Goal: Task Accomplishment & Management: Manage account settings

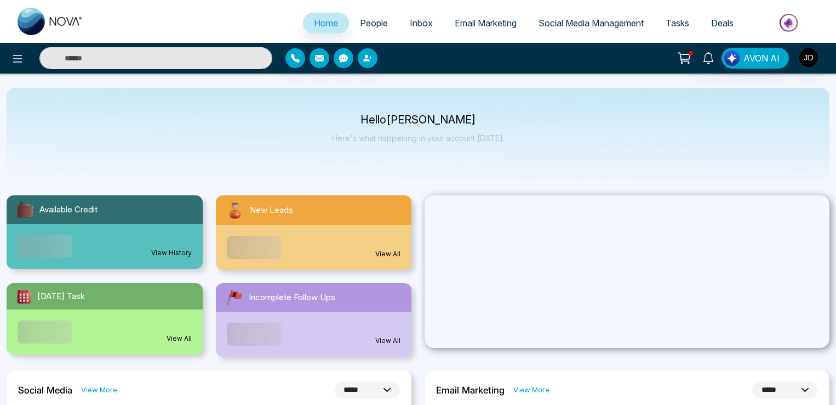
select select "*"
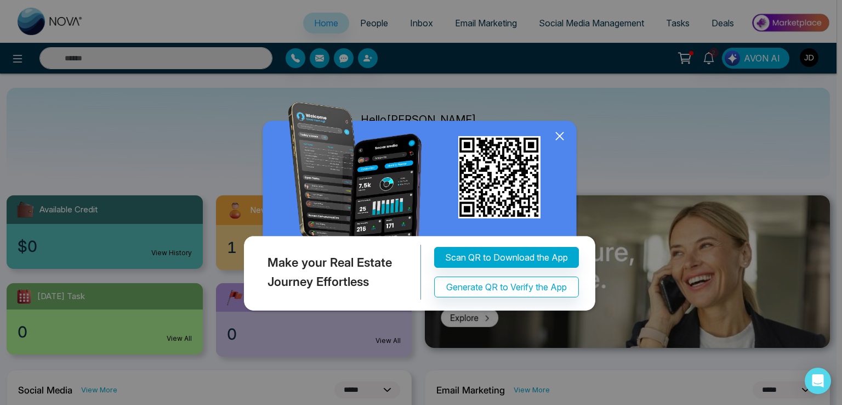
click at [556, 132] on icon at bounding box center [559, 136] width 16 height 16
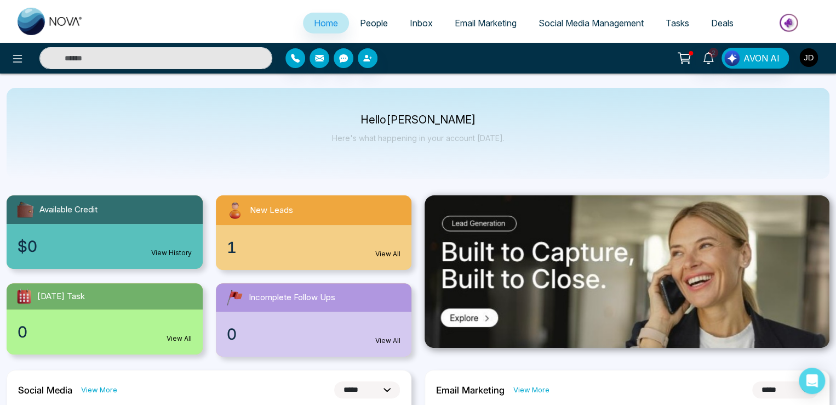
click at [809, 54] on img "button" at bounding box center [809, 57] width 19 height 19
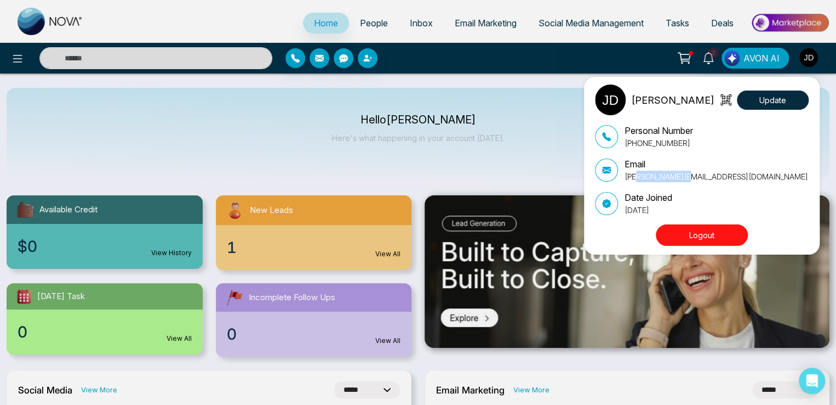
drag, startPoint x: 636, startPoint y: 178, endPoint x: 697, endPoint y: 178, distance: 60.8
click at [697, 178] on p "Lokesh+BKG@mmnovatech.com" at bounding box center [717, 176] width 184 height 12
click at [695, 179] on p "Lokesh+BKG@mmnovatech.com" at bounding box center [717, 176] width 184 height 12
click at [354, 22] on div "John M. Davis Update Personal Number +917666088573 Email Lokesh+BKG@mmnovatech.…" at bounding box center [418, 202] width 836 height 405
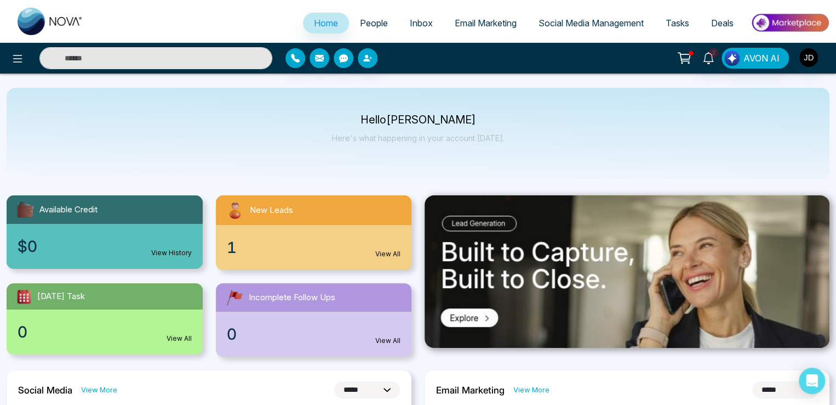
click at [360, 22] on span "People" at bounding box center [374, 23] width 28 height 11
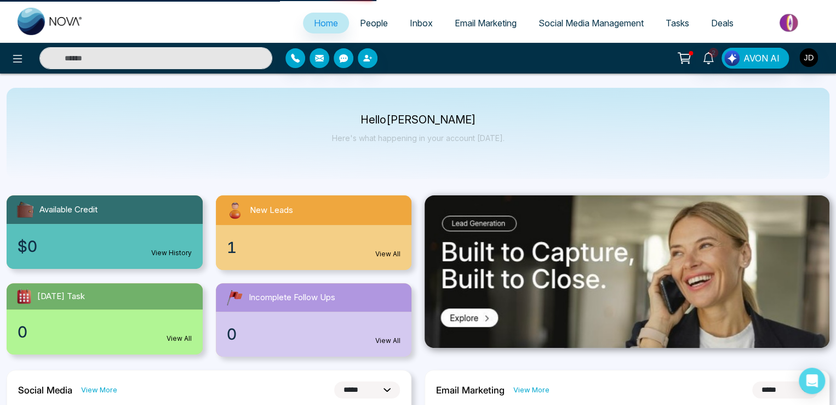
click at [364, 20] on span "People" at bounding box center [374, 23] width 28 height 11
click at [366, 21] on span "People" at bounding box center [374, 23] width 28 height 11
click at [810, 59] on img "button" at bounding box center [809, 57] width 19 height 19
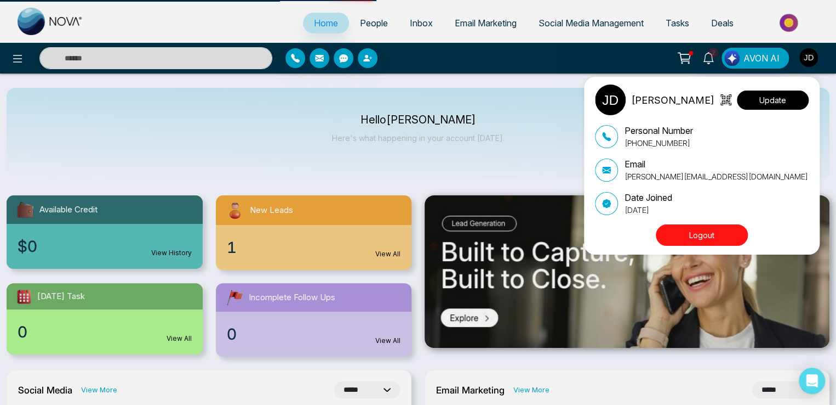
click at [787, 98] on button "Update" at bounding box center [773, 99] width 72 height 19
click at [149, 21] on div "John M. Davis Update Personal Number +917666088573 Email Lokesh+BKG@mmnovatech.…" at bounding box center [418, 202] width 836 height 405
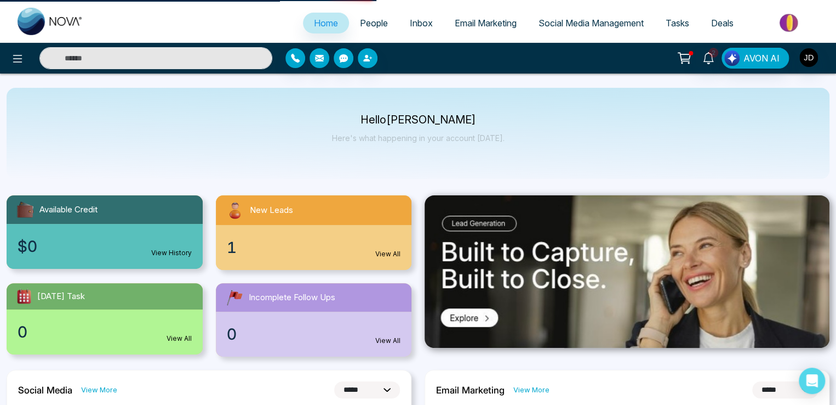
click at [367, 21] on span "People" at bounding box center [374, 23] width 28 height 11
click at [420, 20] on span "Inbox" at bounding box center [421, 23] width 23 height 11
click at [470, 20] on span "Email Marketing" at bounding box center [486, 23] width 62 height 11
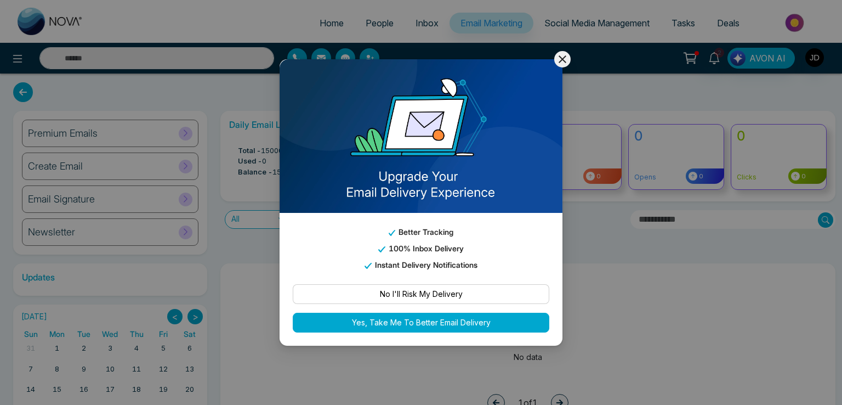
click at [559, 63] on icon at bounding box center [563, 59] width 8 height 8
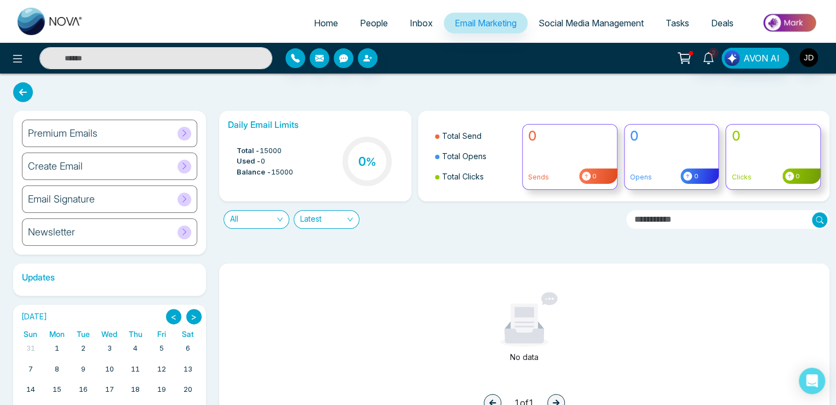
click at [377, 20] on span "People" at bounding box center [374, 23] width 28 height 11
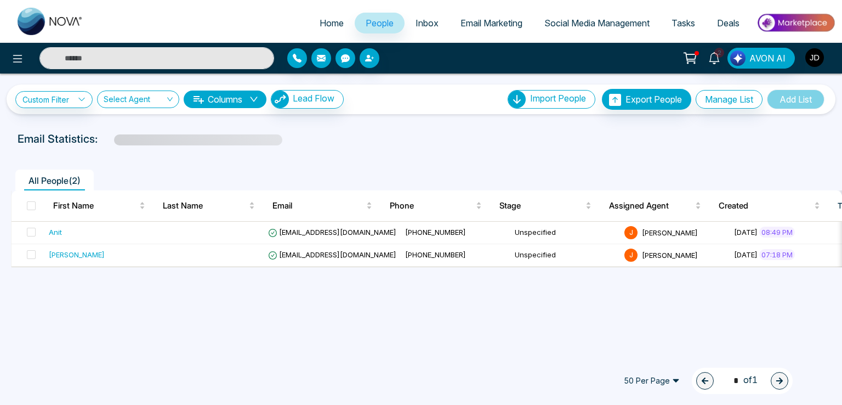
click at [815, 56] on img "button" at bounding box center [814, 57] width 19 height 19
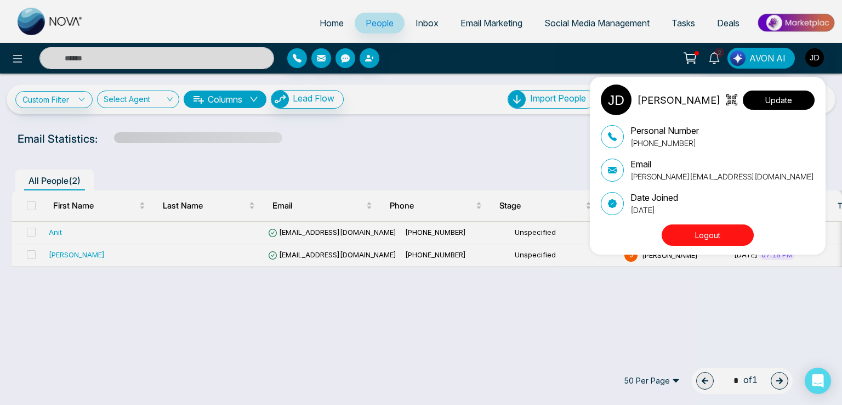
click at [786, 98] on button "Update" at bounding box center [779, 99] width 72 height 19
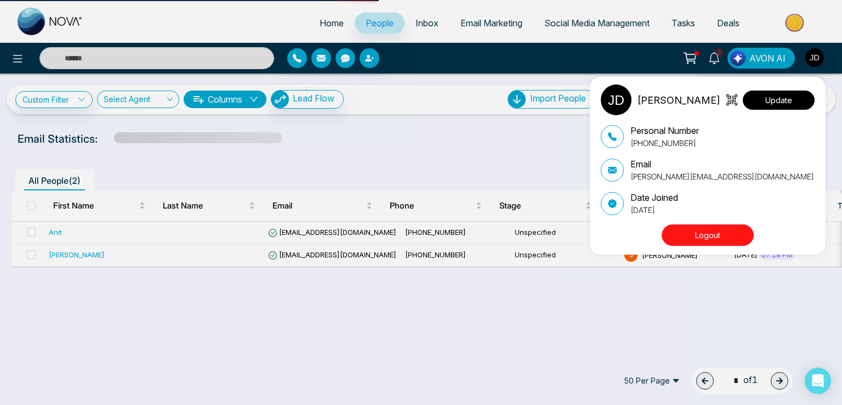
select select
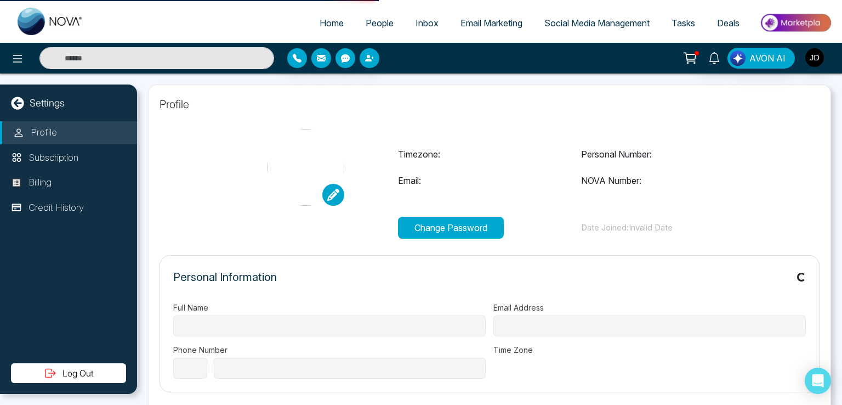
type input "**********"
select select "***"
type input "**********"
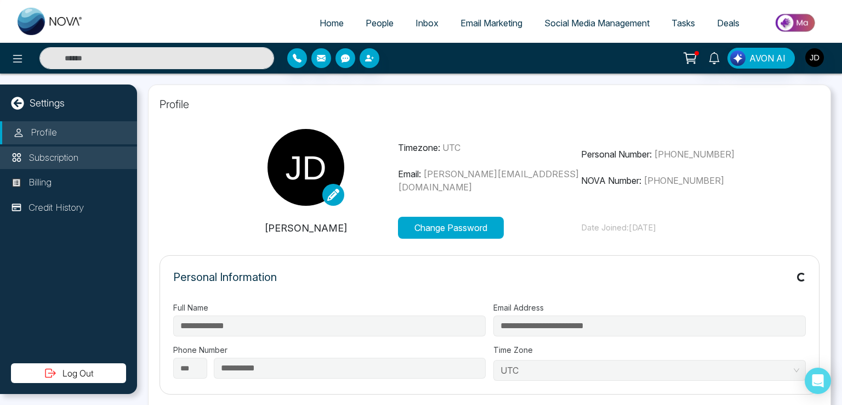
click at [69, 158] on p "Subscription" at bounding box center [54, 158] width 50 height 14
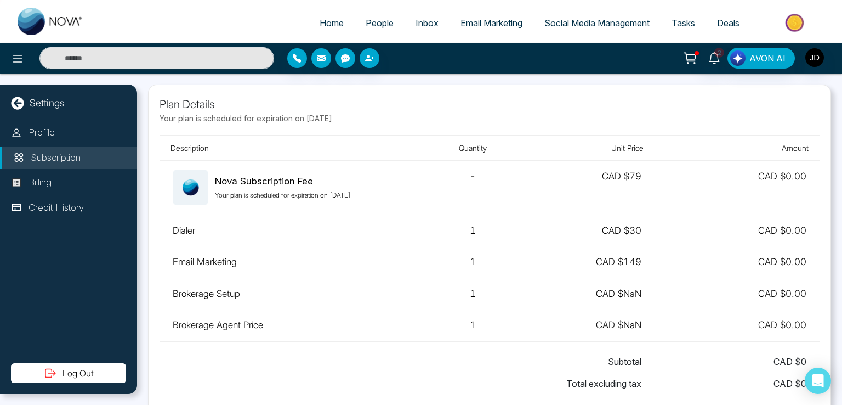
scroll to position [55, 0]
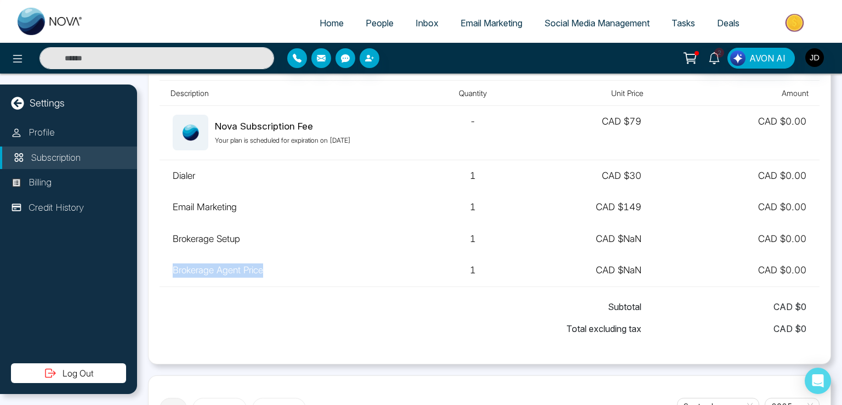
drag, startPoint x: 163, startPoint y: 268, endPoint x: 326, endPoint y: 269, distance: 162.3
click at [294, 272] on td "Brokerage Agent Price" at bounding box center [292, 270] width 264 height 32
drag, startPoint x: 448, startPoint y: 265, endPoint x: 534, endPoint y: 259, distance: 85.8
click at [510, 261] on td "1" at bounding box center [473, 270] width 99 height 32
drag, startPoint x: 618, startPoint y: 235, endPoint x: 635, endPoint y: 235, distance: 16.4
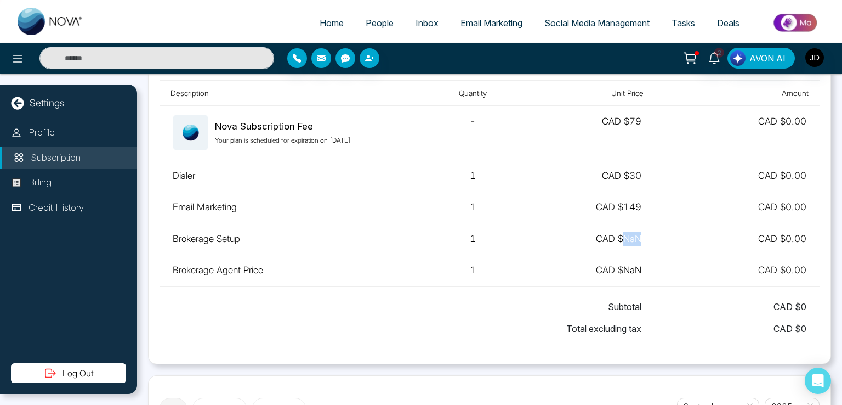
click at [635, 235] on td "CAD $ NaN" at bounding box center [588, 239] width 132 height 32
drag, startPoint x: 624, startPoint y: 268, endPoint x: 644, endPoint y: 269, distance: 19.7
click at [644, 269] on td "CAD $ NaN" at bounding box center [588, 270] width 132 height 32
click at [640, 271] on td "CAD $ NaN" at bounding box center [588, 270] width 132 height 32
drag, startPoint x: 598, startPoint y: 202, endPoint x: 638, endPoint y: 202, distance: 40.0
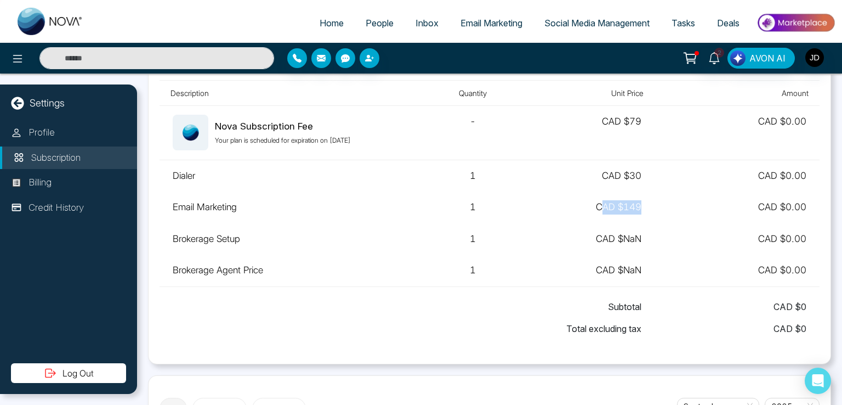
click at [638, 202] on td "CAD $ 149" at bounding box center [588, 207] width 132 height 32
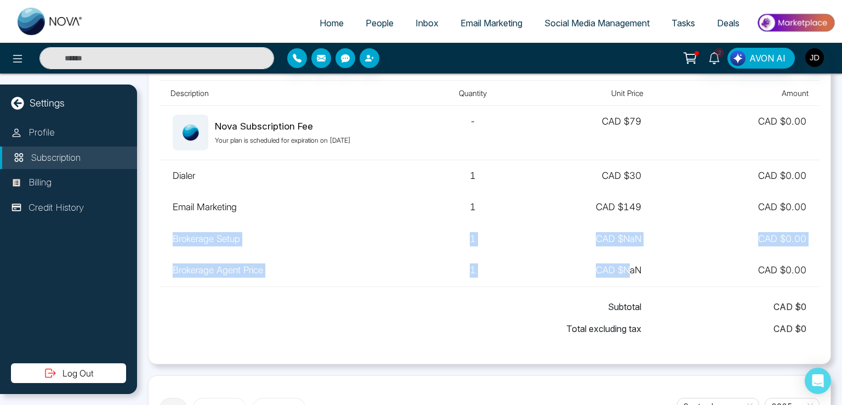
drag, startPoint x: 173, startPoint y: 233, endPoint x: 633, endPoint y: 273, distance: 462.2
click at [629, 266] on tbody "Nova Subscription Fee Your plan is scheduled for expiration on October 12, 2025…" at bounding box center [490, 196] width 660 height 181
click at [633, 273] on td "CAD $ NaN" at bounding box center [588, 270] width 132 height 32
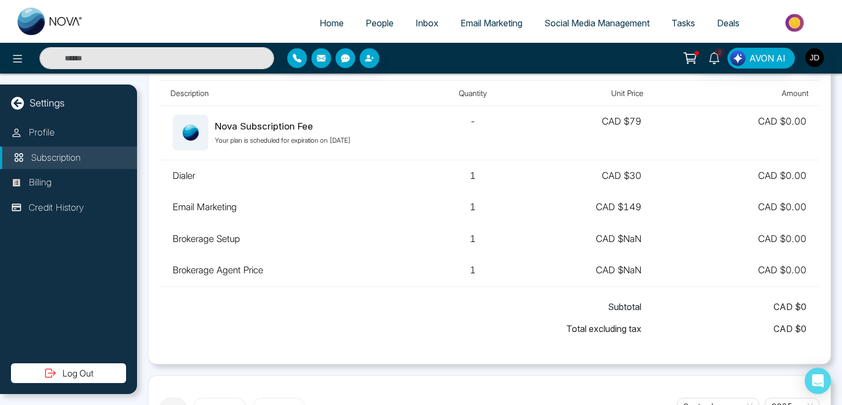
drag, startPoint x: 517, startPoint y: 336, endPoint x: 599, endPoint y: 295, distance: 90.7
click at [529, 332] on div "Total excluding tax CAD $ 0" at bounding box center [490, 328] width 634 height 22
drag, startPoint x: 621, startPoint y: 270, endPoint x: 645, endPoint y: 270, distance: 23.6
click at [645, 270] on td "CAD $ NaN" at bounding box center [588, 270] width 132 height 32
click at [549, 311] on div "Subtotal CAD $ 0" at bounding box center [490, 306] width 634 height 22
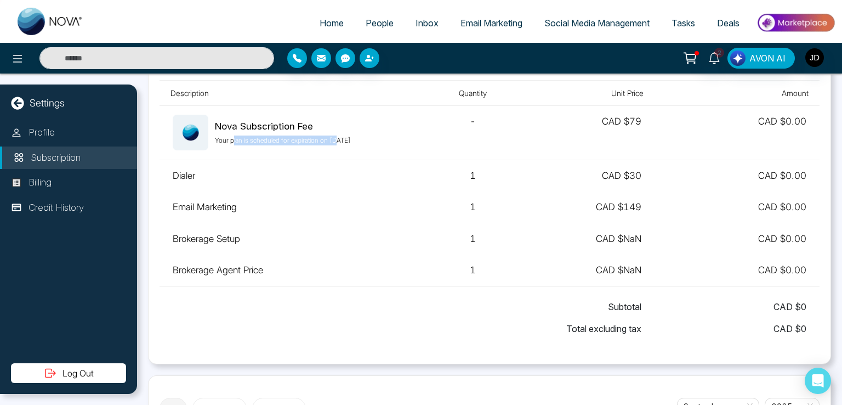
drag, startPoint x: 231, startPoint y: 140, endPoint x: 335, endPoint y: 139, distance: 104.2
click at [335, 139] on p "Your plan is scheduled for expiration on October 12, 2025" at bounding box center [283, 140] width 136 height 10
drag, startPoint x: 618, startPoint y: 237, endPoint x: 646, endPoint y: 236, distance: 28.5
click at [646, 236] on td "CAD $ NaN" at bounding box center [588, 239] width 132 height 32
click at [643, 237] on td "CAD $ NaN" at bounding box center [588, 239] width 132 height 32
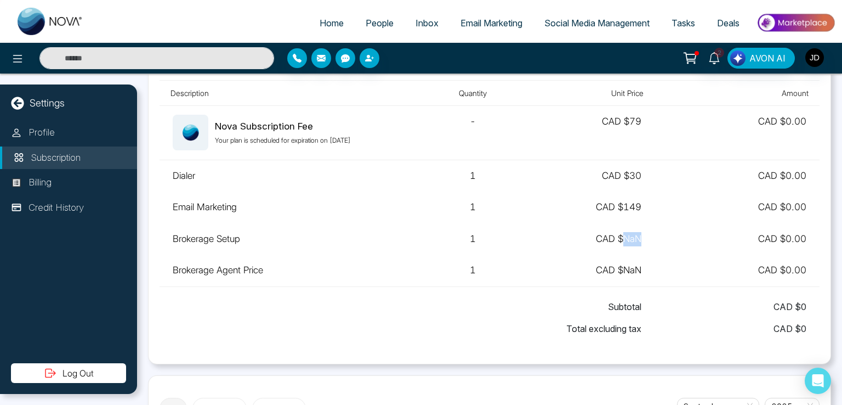
drag, startPoint x: 622, startPoint y: 238, endPoint x: 647, endPoint y: 238, distance: 25.2
click at [647, 238] on td "CAD $ NaN" at bounding box center [588, 239] width 132 height 32
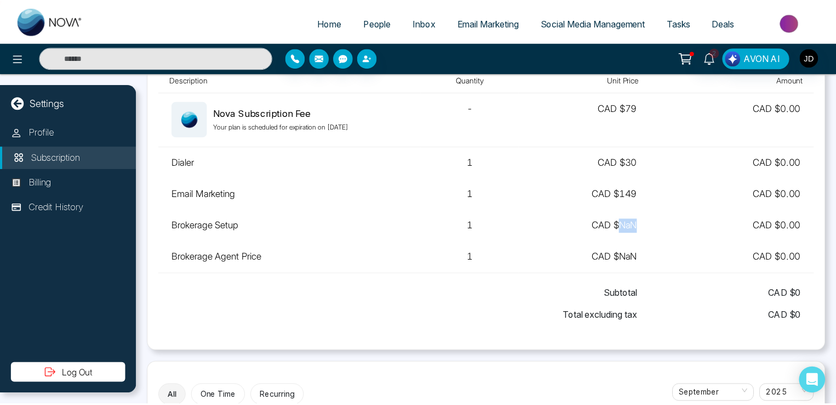
scroll to position [54, 0]
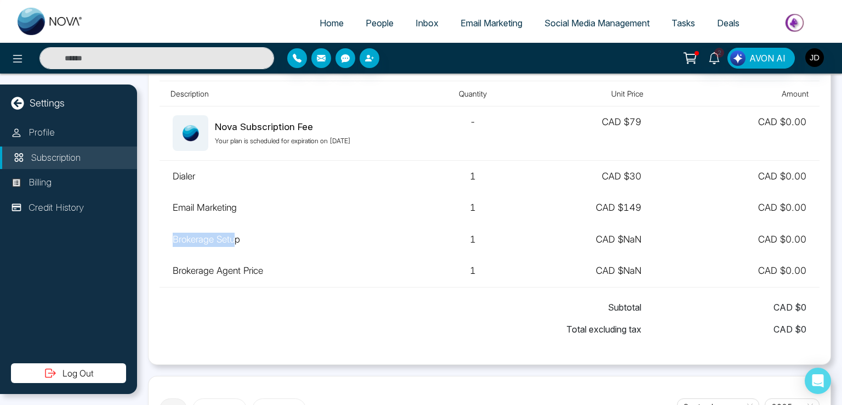
drag, startPoint x: 175, startPoint y: 241, endPoint x: 237, endPoint y: 240, distance: 61.4
click at [237, 240] on td "Brokerage Setup" at bounding box center [292, 240] width 264 height 32
drag, startPoint x: 193, startPoint y: 270, endPoint x: 274, endPoint y: 271, distance: 81.1
click at [274, 271] on td "Brokerage Agent Price" at bounding box center [292, 271] width 264 height 32
drag, startPoint x: 622, startPoint y: 240, endPoint x: 640, endPoint y: 238, distance: 18.7
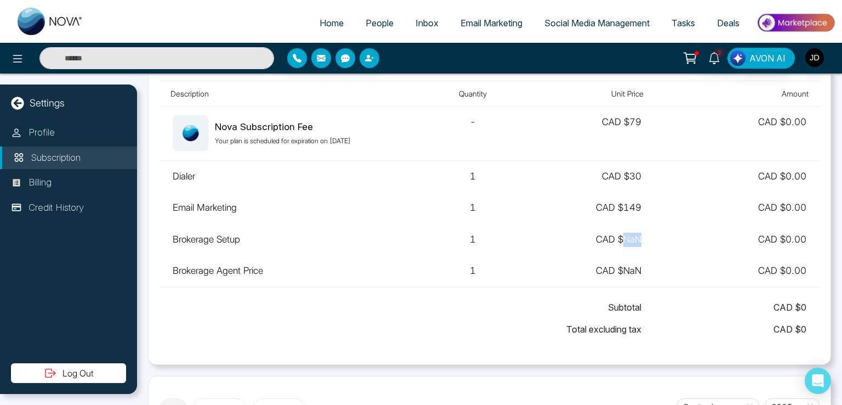
click at [640, 238] on td "CAD $ NaN" at bounding box center [588, 240] width 132 height 32
drag, startPoint x: 619, startPoint y: 270, endPoint x: 635, endPoint y: 270, distance: 15.4
click at [635, 270] on td "CAD $ NaN" at bounding box center [588, 271] width 132 height 32
drag, startPoint x: 617, startPoint y: 240, endPoint x: 631, endPoint y: 238, distance: 14.9
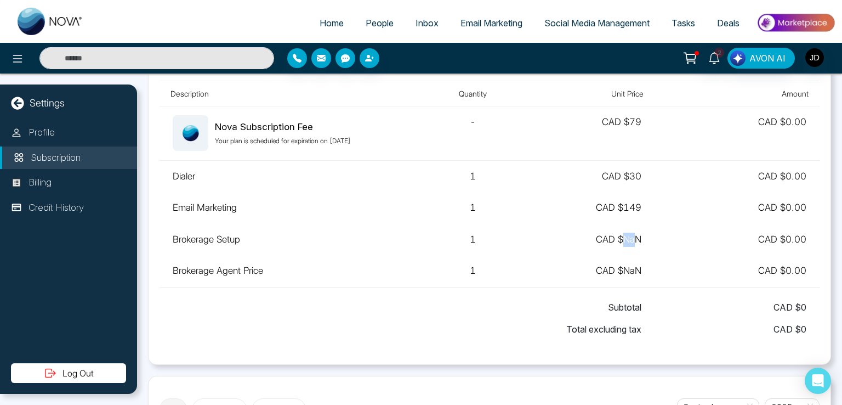
click at [630, 238] on td "CAD $ NaN" at bounding box center [588, 240] width 132 height 32
click at [634, 238] on td "CAD $ NaN" at bounding box center [588, 240] width 132 height 32
click at [623, 238] on td "CAD $ NaN" at bounding box center [588, 240] width 132 height 32
click at [634, 237] on td "CAD $ NaN" at bounding box center [588, 240] width 132 height 32
drag, startPoint x: 246, startPoint y: 143, endPoint x: 311, endPoint y: 141, distance: 65.8
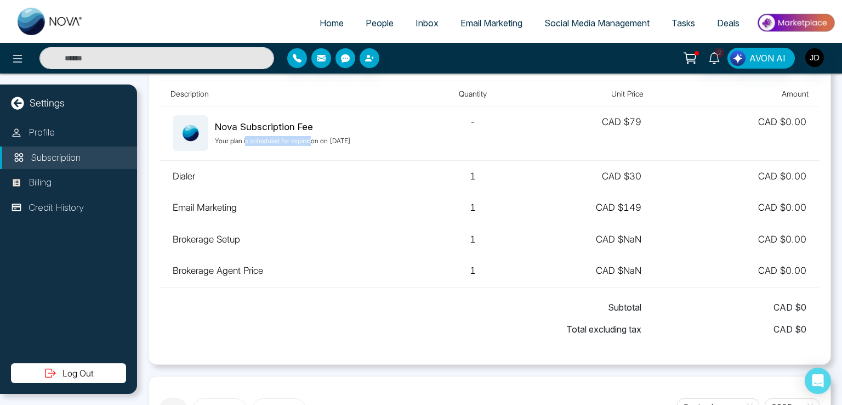
click at [311, 141] on p "Your plan is scheduled for expiration on October 12, 2025" at bounding box center [283, 141] width 136 height 10
click at [321, 139] on p "Your plan is scheduled for expiration on October 12, 2025" at bounding box center [283, 141] width 136 height 10
drag, startPoint x: 334, startPoint y: 139, endPoint x: 375, endPoint y: 140, distance: 40.6
click at [351, 140] on p "Your plan is scheduled for expiration on October 12, 2025" at bounding box center [283, 141] width 136 height 10
click at [298, 139] on p "Your plan is scheduled for expiration on October 12, 2025" at bounding box center [283, 141] width 136 height 10
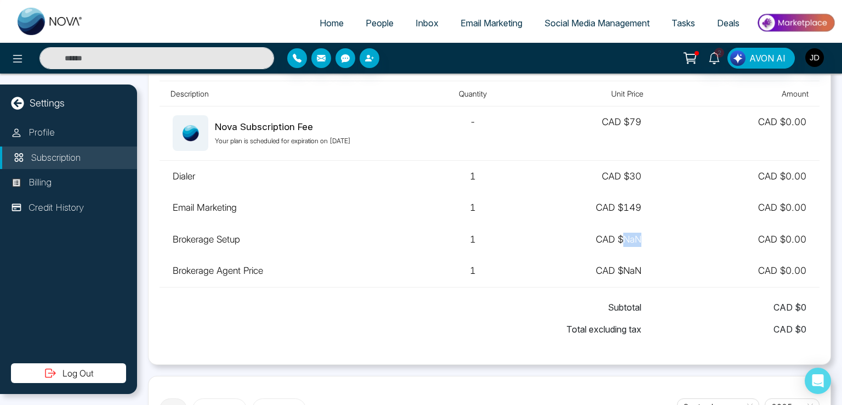
drag, startPoint x: 619, startPoint y: 236, endPoint x: 649, endPoint y: 242, distance: 30.2
click at [649, 242] on td "CAD $ NaN" at bounding box center [588, 240] width 132 height 32
click at [630, 246] on td "CAD $ NaN" at bounding box center [588, 240] width 132 height 32
drag, startPoint x: 617, startPoint y: 238, endPoint x: 638, endPoint y: 235, distance: 21.1
click at [638, 235] on td "CAD $ NaN" at bounding box center [588, 240] width 132 height 32
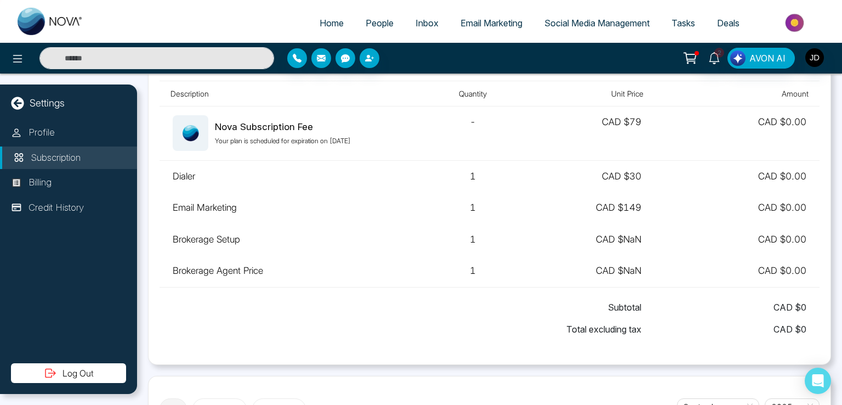
click at [621, 265] on td "CAD $ NaN" at bounding box center [588, 271] width 132 height 32
drag, startPoint x: 619, startPoint y: 240, endPoint x: 640, endPoint y: 237, distance: 21.0
click at [640, 237] on td "CAD $ NaN" at bounding box center [588, 240] width 132 height 32
drag, startPoint x: 618, startPoint y: 272, endPoint x: 638, endPoint y: 270, distance: 19.3
click at [638, 270] on td "CAD $ NaN" at bounding box center [588, 271] width 132 height 32
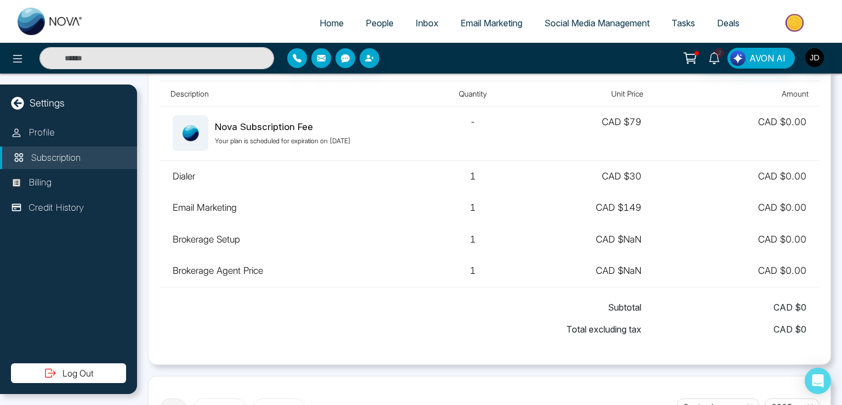
click at [534, 309] on div "Subtotal CAD $ 0" at bounding box center [490, 307] width 634 height 22
drag, startPoint x: 616, startPoint y: 239, endPoint x: 639, endPoint y: 237, distance: 23.1
click at [639, 237] on td "CAD $ NaN" at bounding box center [588, 240] width 132 height 32
click at [483, 301] on div "Subtotal CAD $ 0" at bounding box center [490, 307] width 634 height 22
click at [484, 25] on span "Email Marketing" at bounding box center [491, 23] width 62 height 11
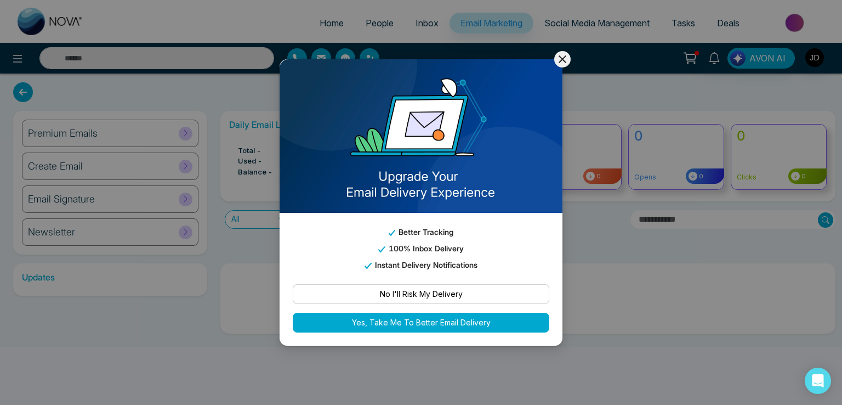
click at [559, 66] on icon at bounding box center [562, 59] width 13 height 13
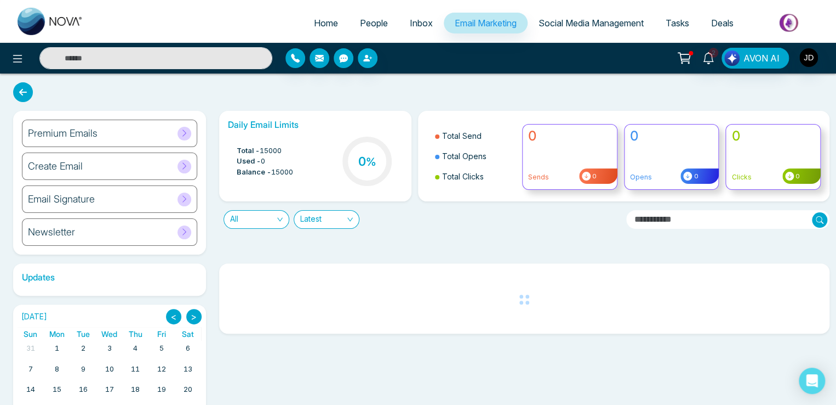
click at [188, 133] on icon at bounding box center [184, 133] width 8 height 8
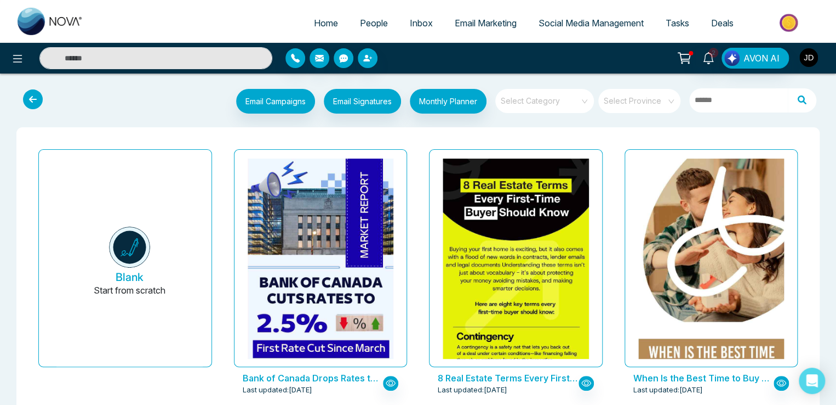
click at [804, 58] on img "button" at bounding box center [809, 57] width 19 height 19
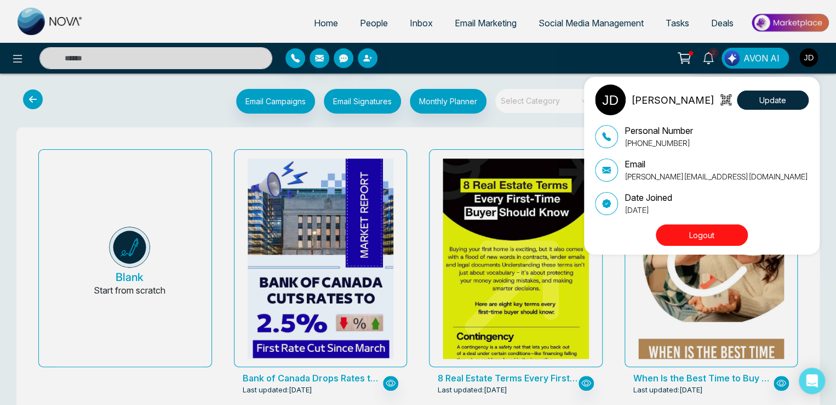
click at [700, 232] on button "Logout" at bounding box center [702, 234] width 92 height 21
